Goal: Transaction & Acquisition: Subscribe to service/newsletter

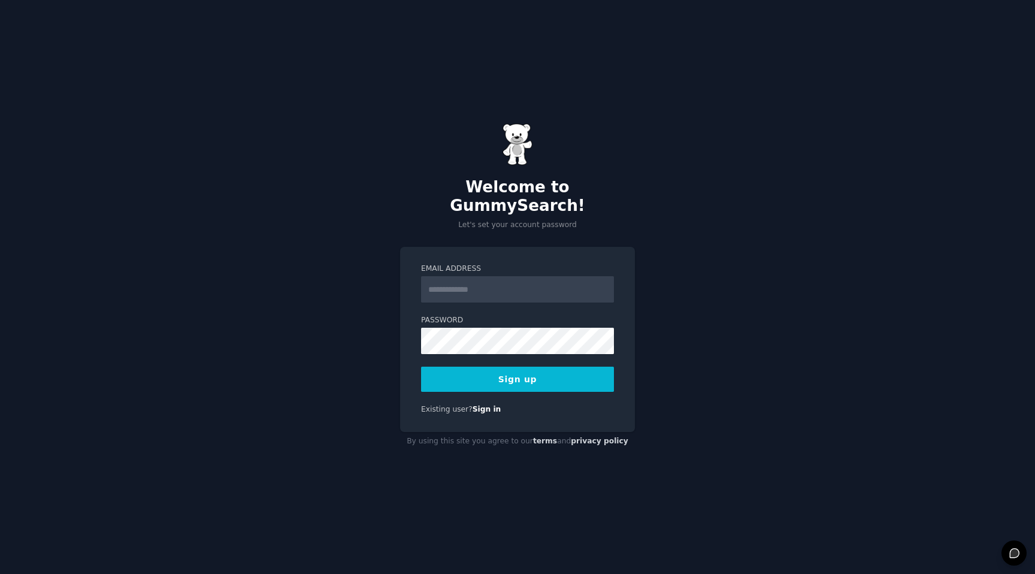
click at [465, 281] on input "Email Address" at bounding box center [517, 289] width 193 height 26
type input "**********"
click at [513, 374] on button "Sign up" at bounding box center [517, 379] width 193 height 25
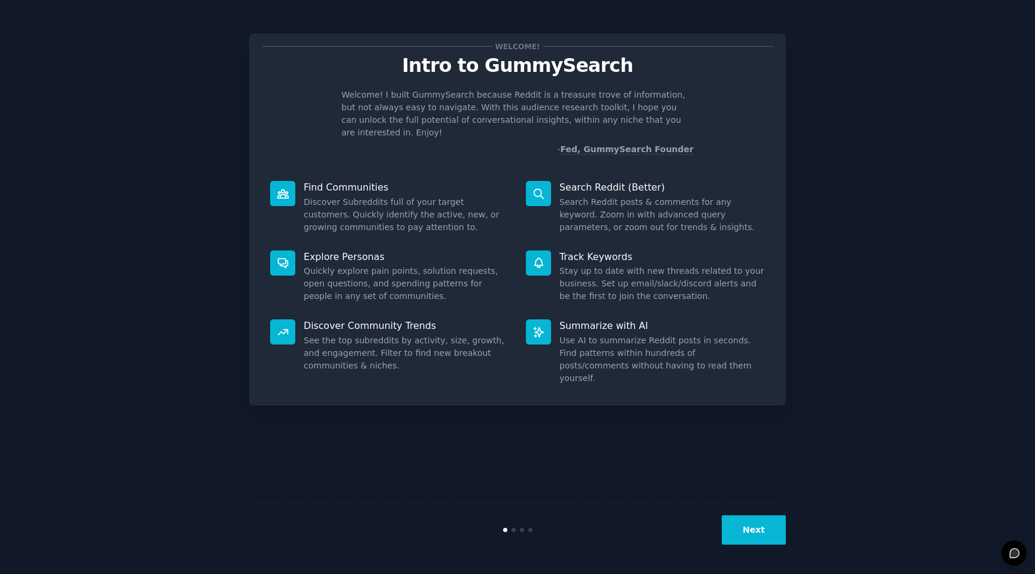
click at [849, 153] on div "Welcome! Intro to GummySearch Welcome! I built GummySearch because Reddit is a …" at bounding box center [518, 287] width 1002 height 540
click at [752, 529] on button "Next" at bounding box center [754, 529] width 64 height 29
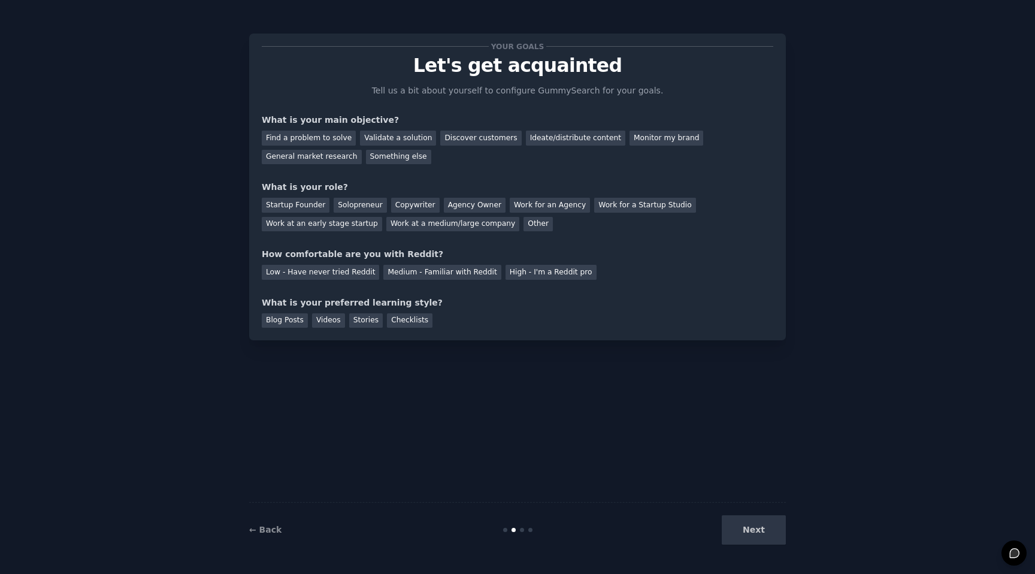
click at [752, 529] on div "Next" at bounding box center [696, 529] width 179 height 29
click at [465, 135] on div "Discover customers" at bounding box center [480, 138] width 81 height 15
click at [304, 158] on div "General market research" at bounding box center [312, 157] width 100 height 15
click at [301, 207] on div "Startup Founder" at bounding box center [296, 205] width 68 height 15
click at [407, 278] on div "Medium - Familiar with Reddit" at bounding box center [441, 272] width 117 height 15
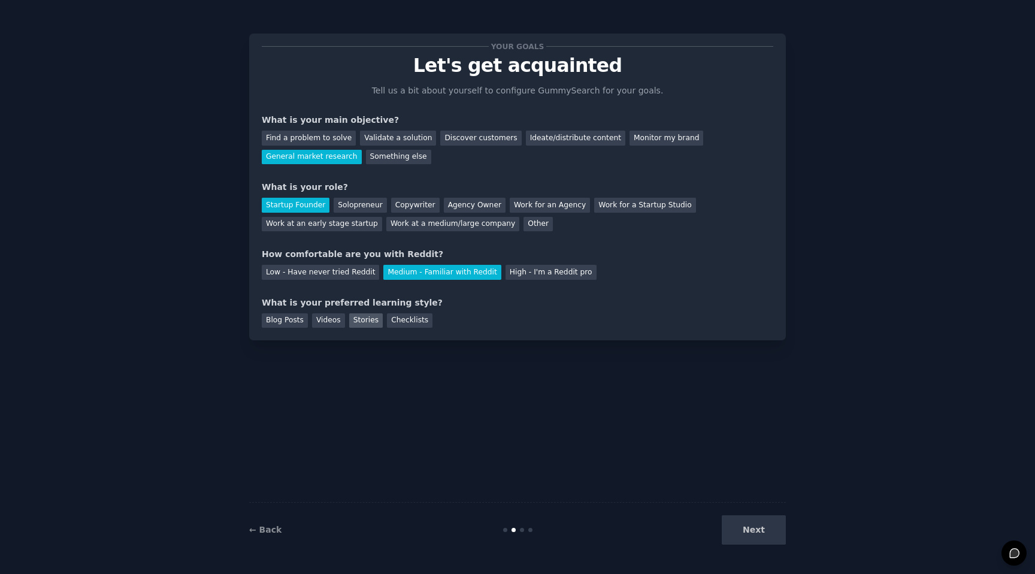
click at [363, 319] on div "Stories" at bounding box center [366, 320] width 34 height 15
click at [750, 527] on button "Next" at bounding box center [754, 529] width 64 height 29
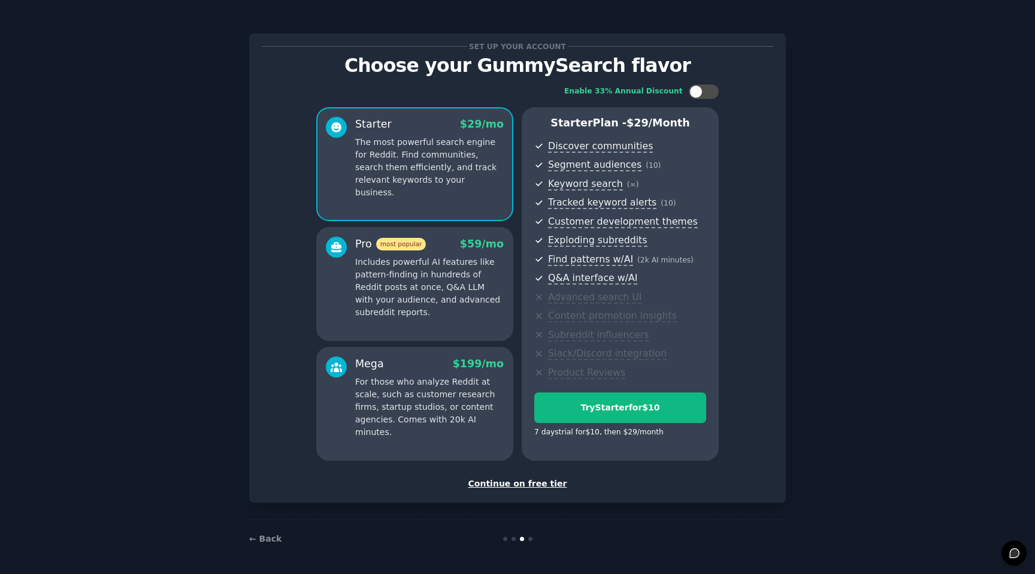
click at [514, 485] on div "Continue on free tier" at bounding box center [518, 483] width 512 height 13
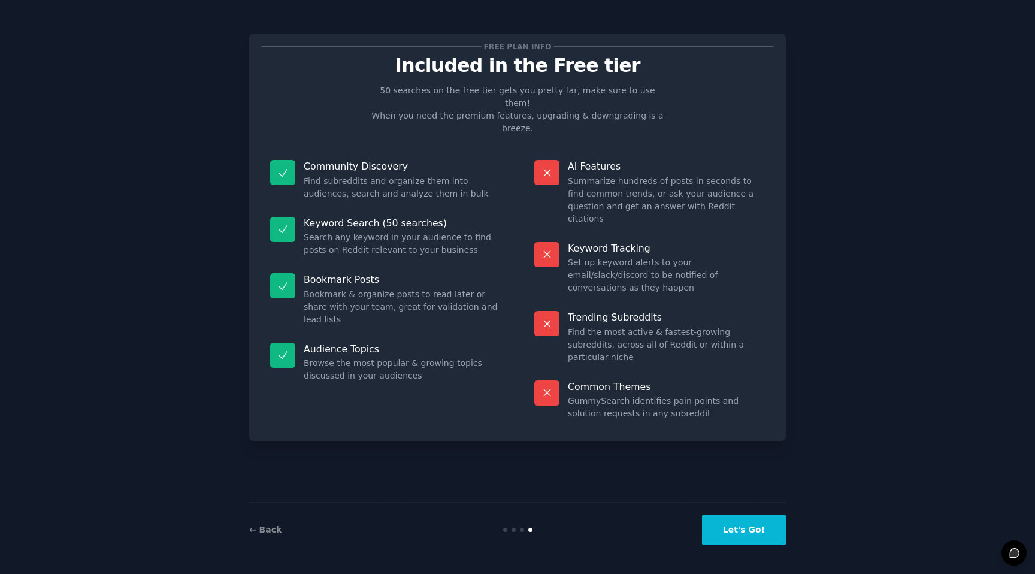
click at [737, 531] on button "Let's Go!" at bounding box center [744, 529] width 84 height 29
